Goal: Information Seeking & Learning: Find specific fact

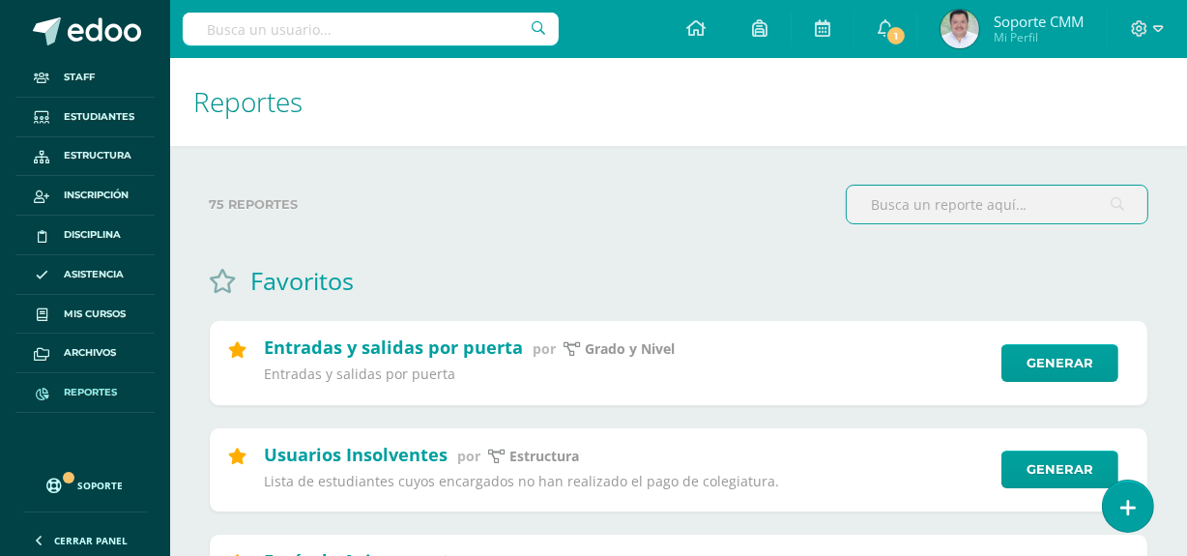
drag, startPoint x: 80, startPoint y: 386, endPoint x: 145, endPoint y: 378, distance: 65.2
click at [80, 386] on span "Reportes" at bounding box center [90, 392] width 53 height 15
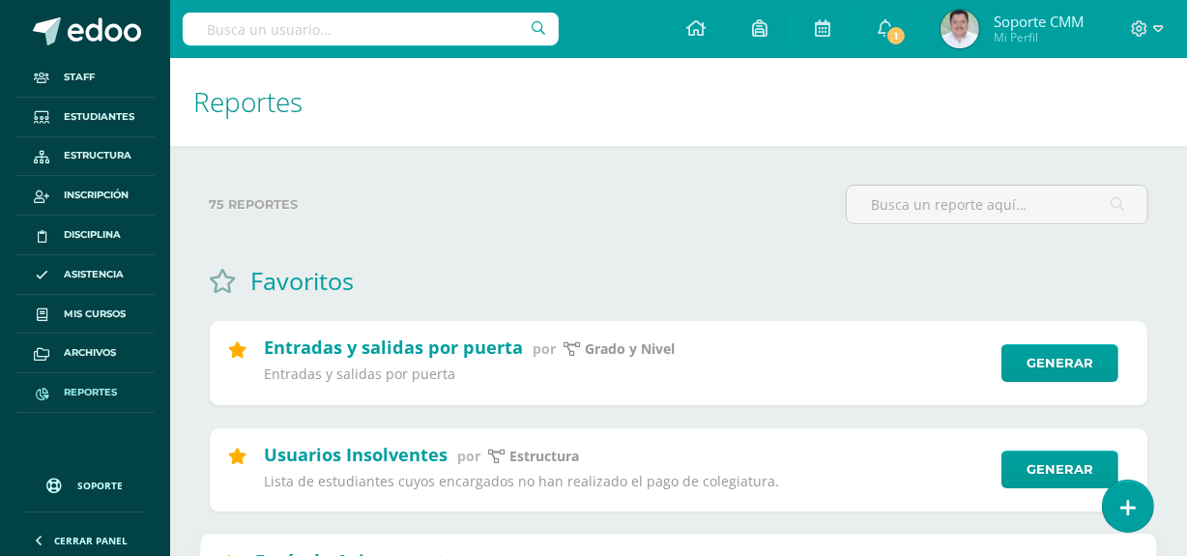
scroll to position [175, 0]
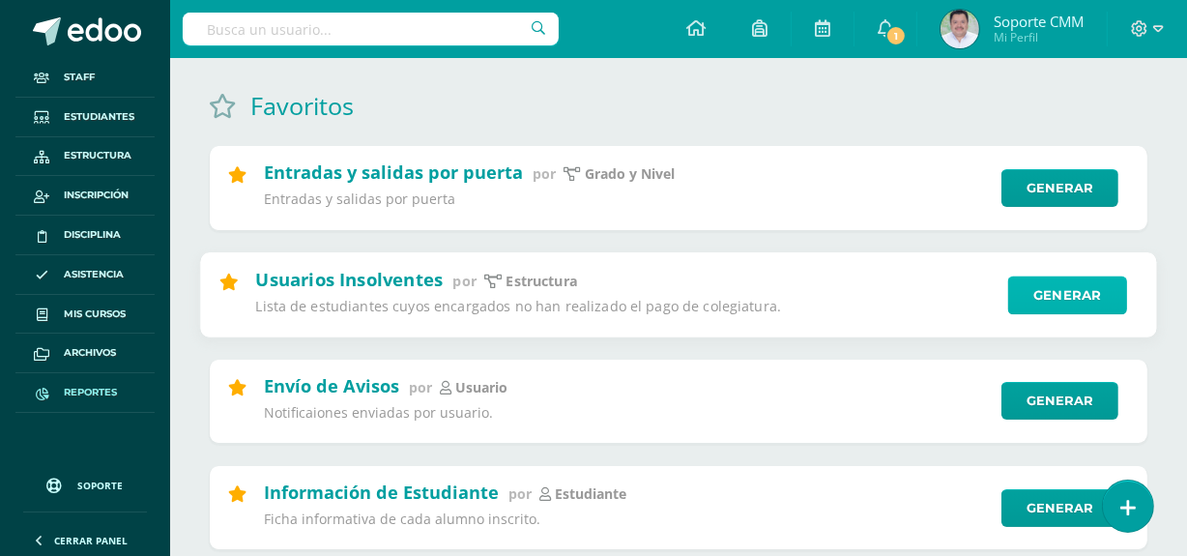
click at [1070, 296] on link "Generar" at bounding box center [1067, 295] width 119 height 39
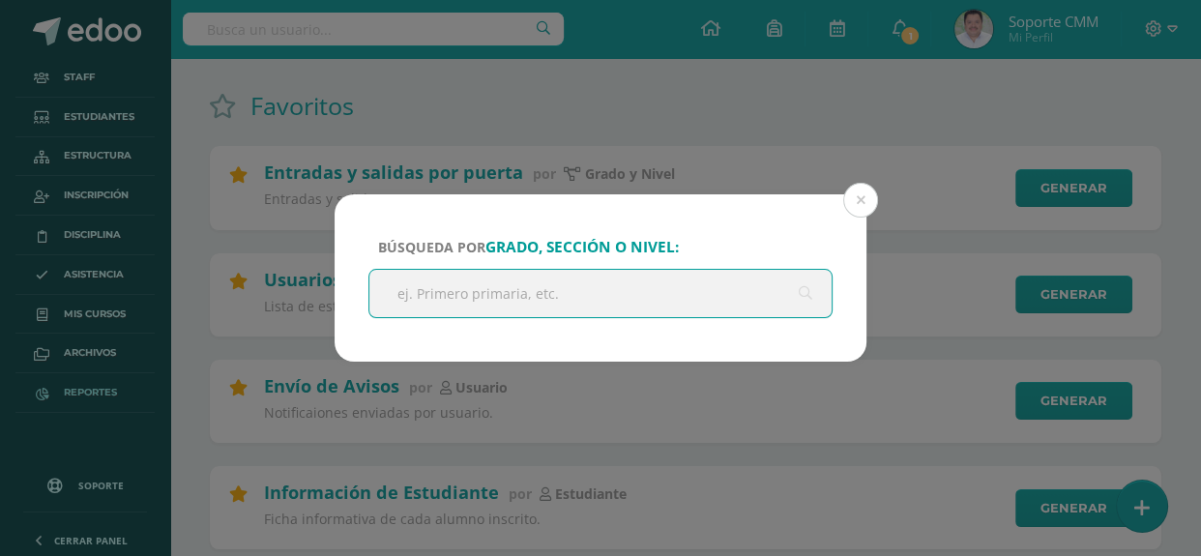
click at [563, 295] on input "text" at bounding box center [600, 293] width 462 height 47
type input "cuarto bac"
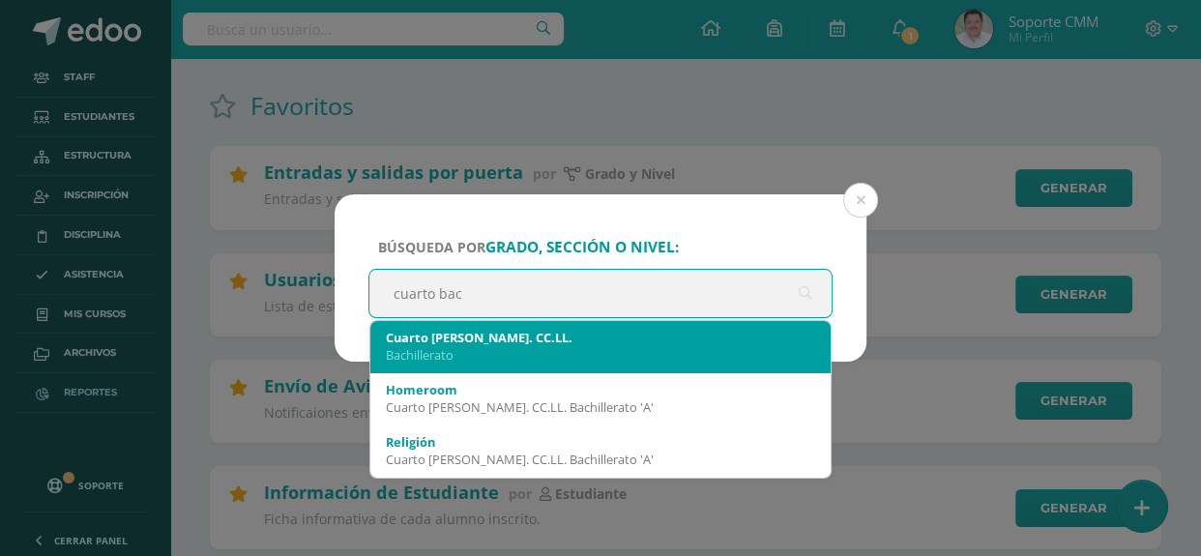
click at [434, 348] on div "Bachillerato" at bounding box center [600, 354] width 429 height 17
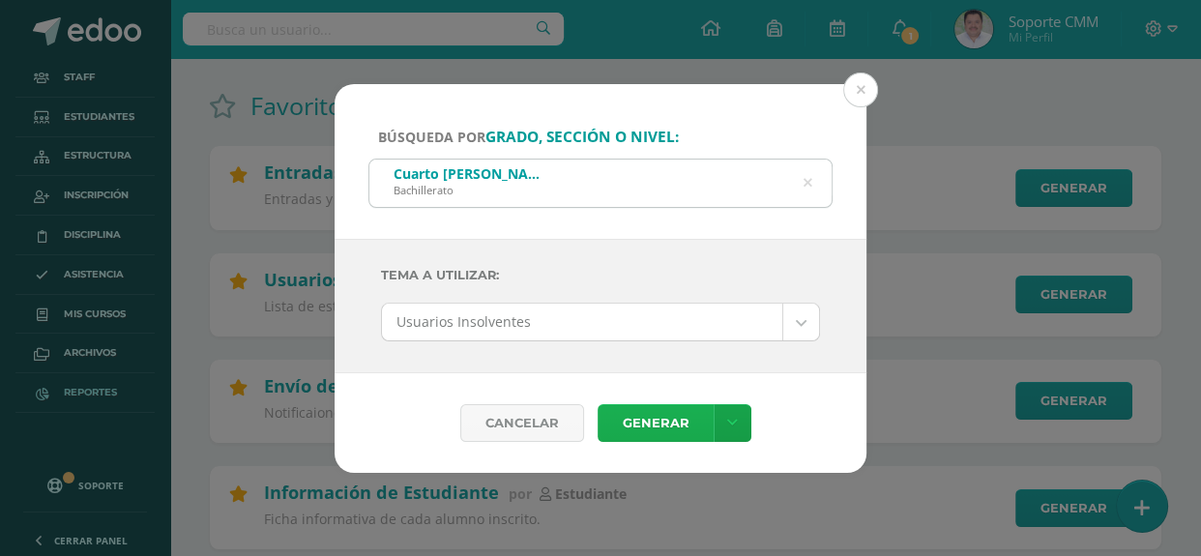
click at [650, 418] on link "Generar" at bounding box center [655, 423] width 116 height 38
click at [867, 97] on button at bounding box center [860, 90] width 35 height 35
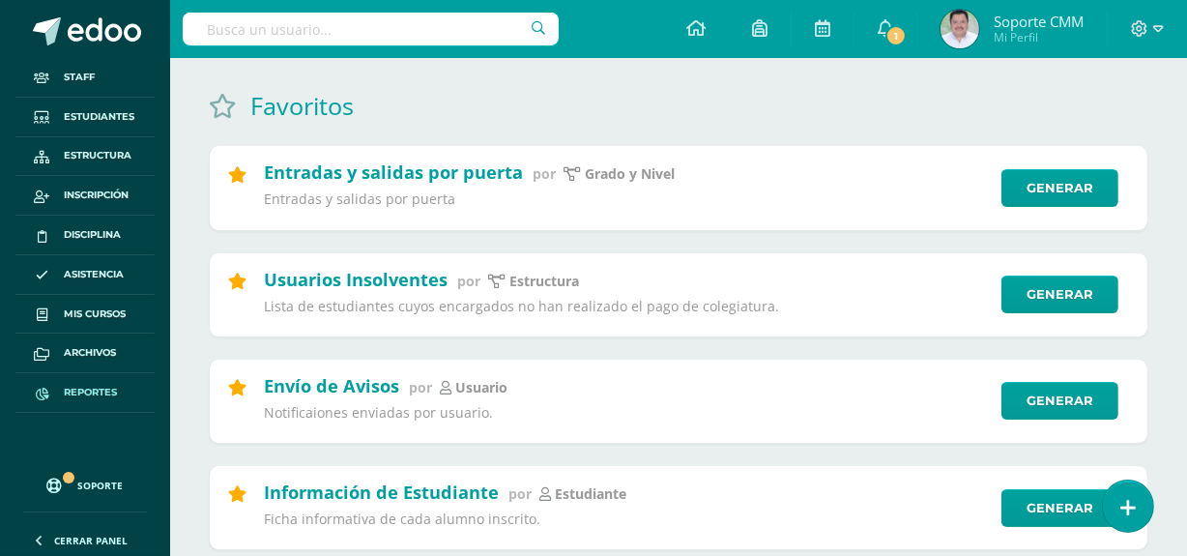
click at [388, 25] on input "text" at bounding box center [371, 29] width 376 height 33
type input "a"
type input "ramos rodas"
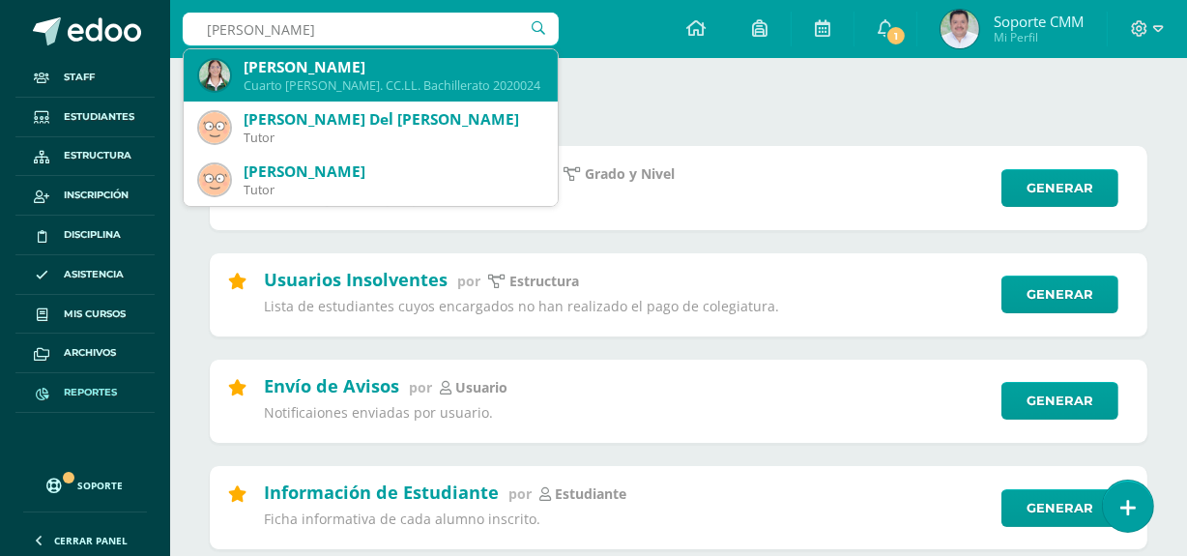
click at [348, 73] on div "María Natalia Ramos Rodas" at bounding box center [393, 67] width 299 height 20
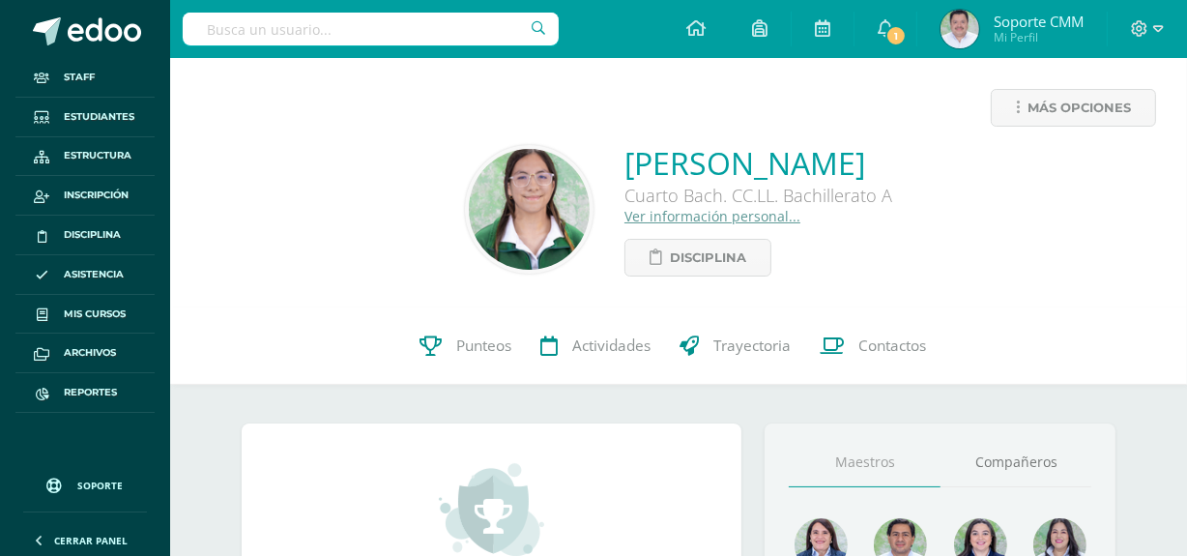
click at [625, 218] on link "Ver información personal..." at bounding box center [713, 216] width 176 height 18
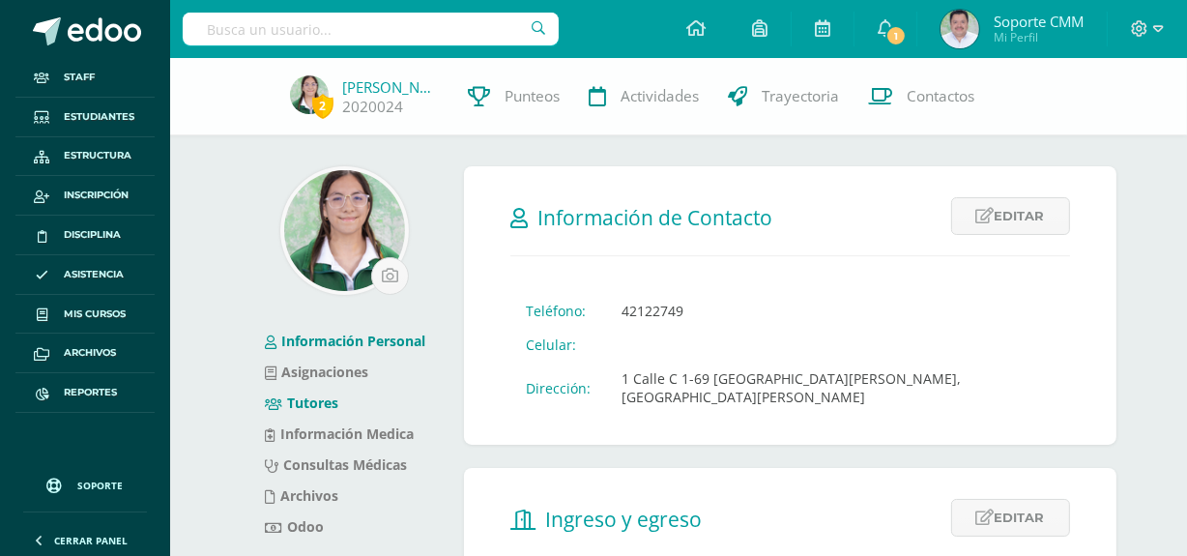
click at [307, 400] on link "Tutores" at bounding box center [301, 402] width 73 height 18
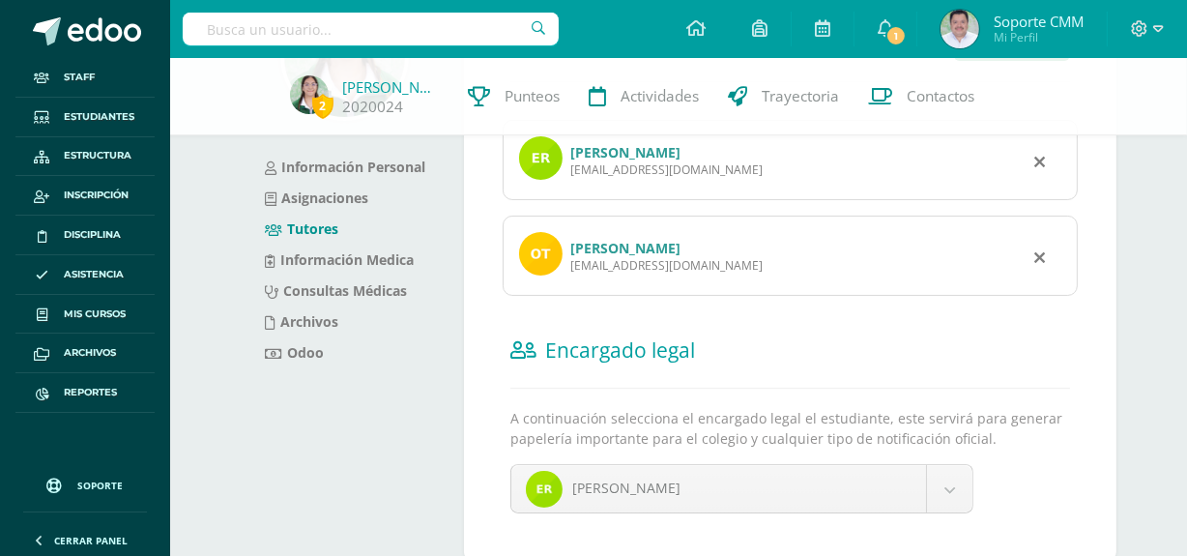
scroll to position [175, 0]
click at [319, 455] on div "Información Personal Asignaciones Tutores Información Medica Consultas Médicas …" at bounding box center [345, 286] width 222 height 591
